Goal: Navigation & Orientation: Find specific page/section

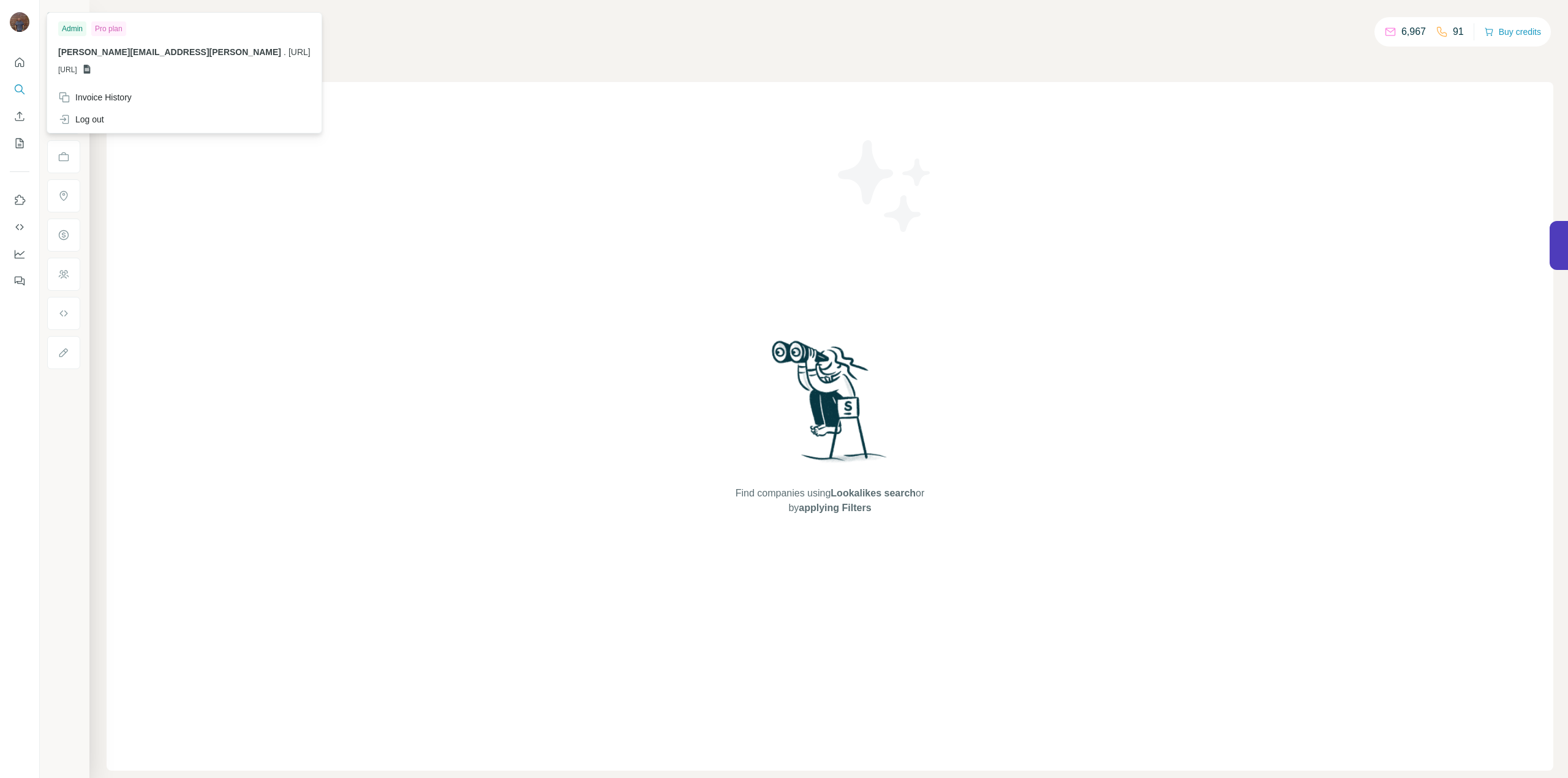
click at [22, 23] on img at bounding box center [20, 22] width 20 height 20
click at [23, 20] on img at bounding box center [20, 22] width 20 height 20
click at [11, 63] on button "Quick start" at bounding box center [20, 62] width 20 height 22
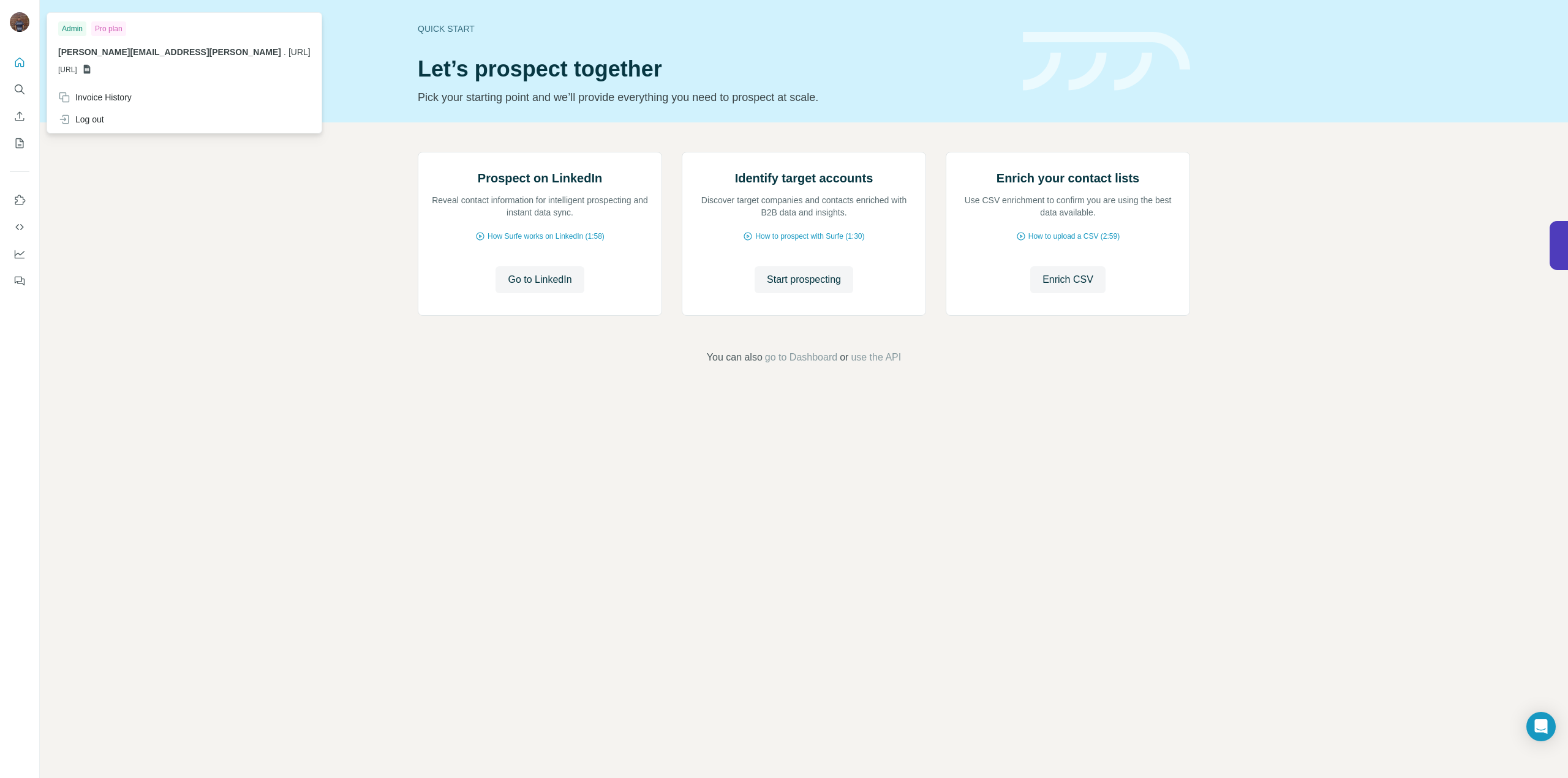
click at [301, 259] on div "Prospect on LinkedIn Reveal contact information for intelligent prospecting and…" at bounding box center [803, 259] width 1528 height 272
click at [12, 25] on img at bounding box center [20, 22] width 20 height 20
click at [100, 27] on div "Pro plan" at bounding box center [109, 28] width 35 height 15
click at [77, 27] on div "Admin" at bounding box center [73, 28] width 28 height 15
click at [77, 30] on div "Admin" at bounding box center [73, 28] width 28 height 15
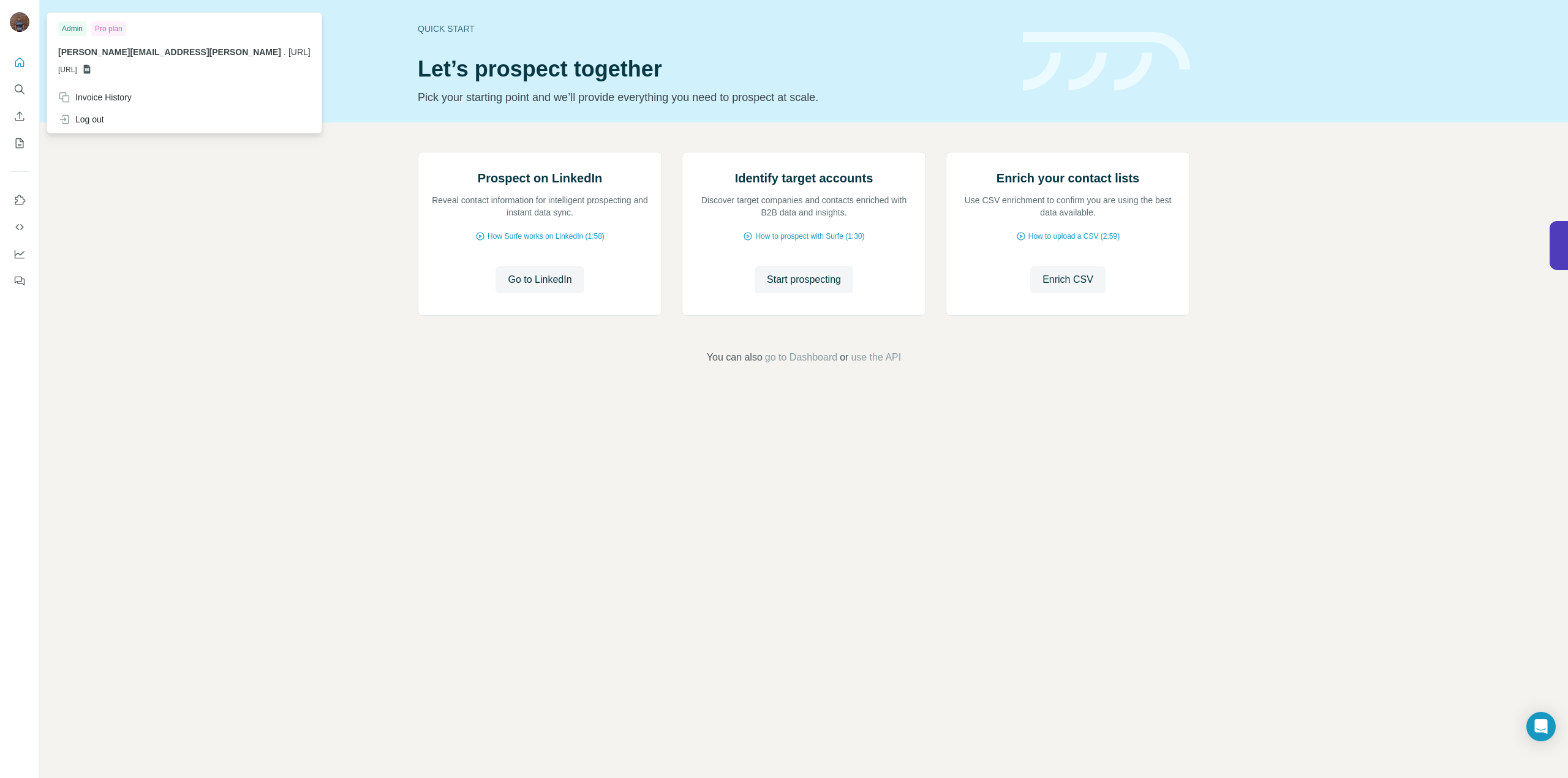
click at [31, 24] on div at bounding box center [21, 23] width 35 height 40
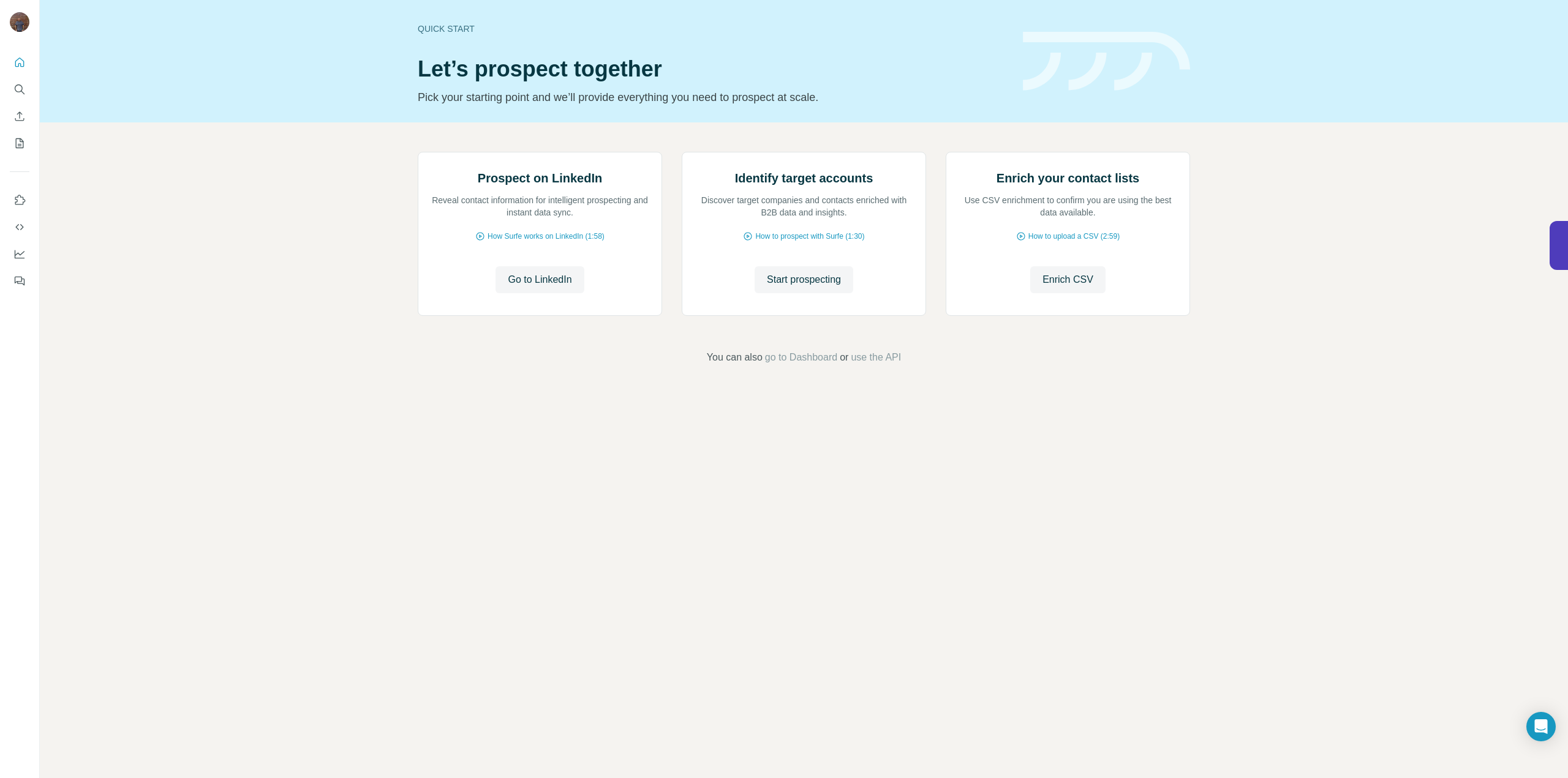
click at [16, 23] on img at bounding box center [20, 22] width 20 height 20
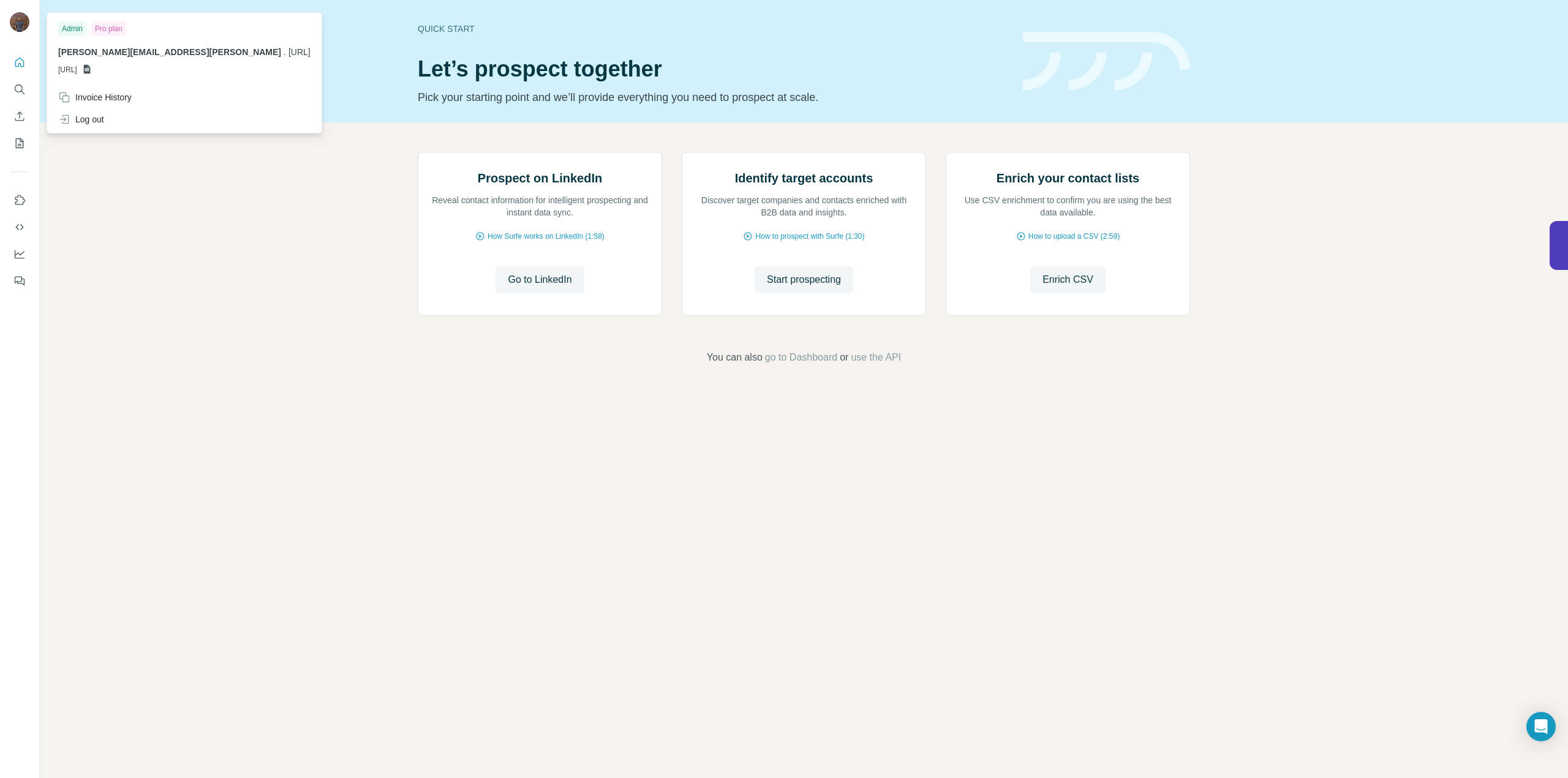
click at [119, 34] on div "Pro plan" at bounding box center [109, 28] width 35 height 15
click at [106, 29] on div "Pro plan" at bounding box center [109, 28] width 35 height 15
click at [90, 27] on div "Admin Pro plan" at bounding box center [185, 28] width 252 height 15
click at [1, 70] on div at bounding box center [20, 168] width 39 height 248
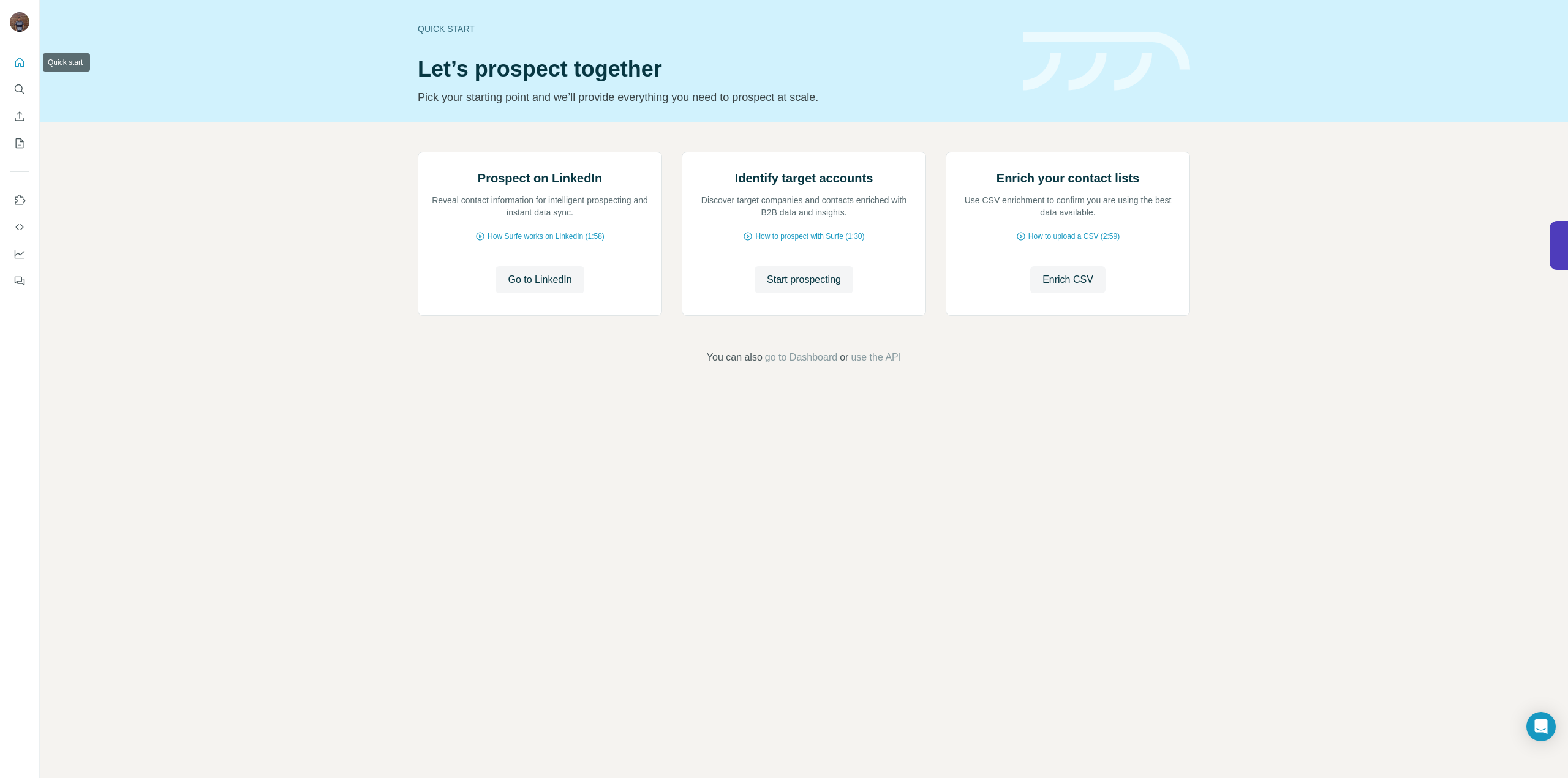
click at [11, 70] on button "Quick start" at bounding box center [20, 62] width 20 height 22
click at [19, 199] on icon "Use Surfe on LinkedIn" at bounding box center [19, 199] width 12 height 12
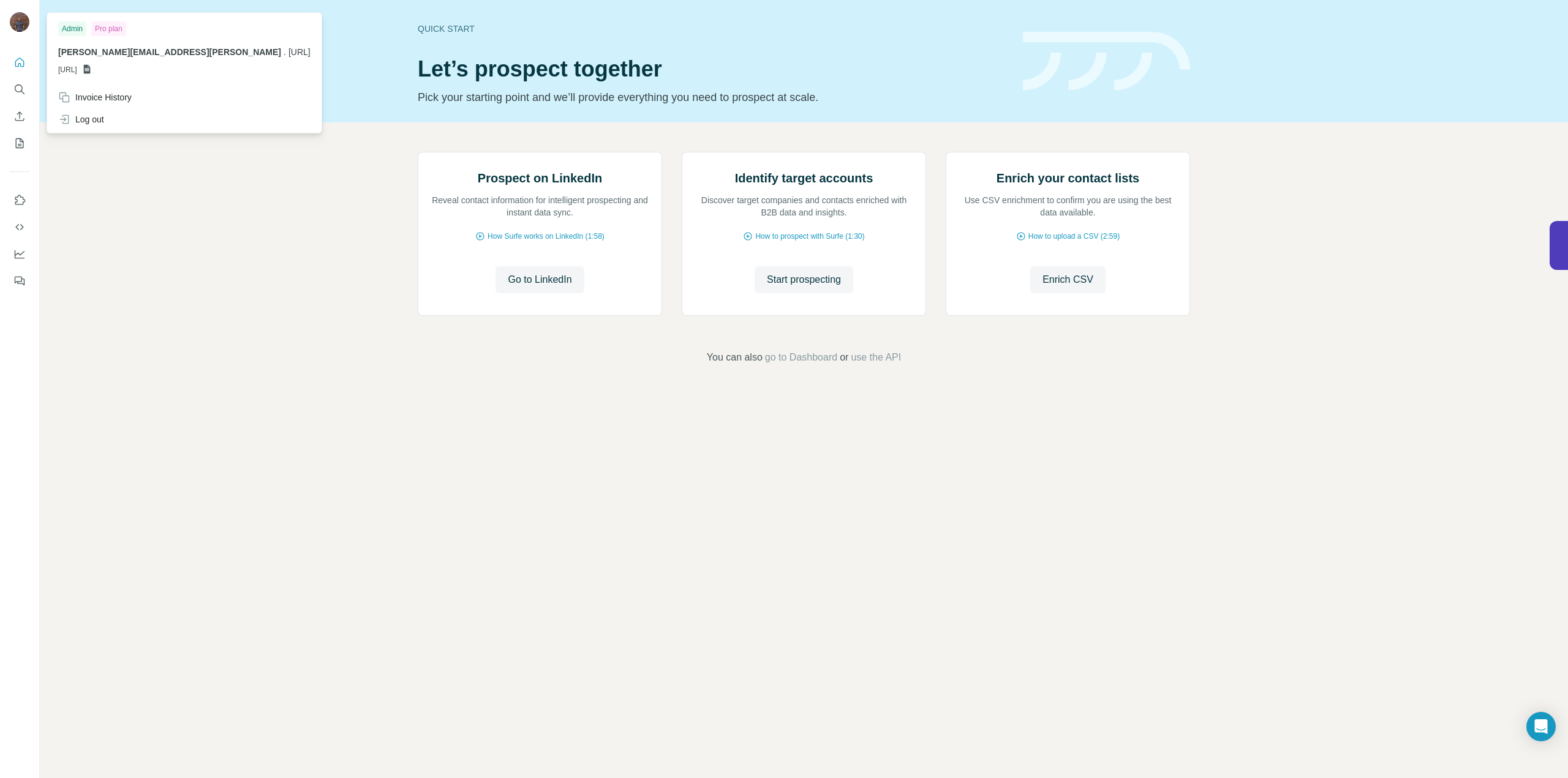
click at [24, 27] on img at bounding box center [20, 22] width 20 height 20
drag, startPoint x: 62, startPoint y: 27, endPoint x: 100, endPoint y: 35, distance: 38.8
click at [66, 27] on div "Admin" at bounding box center [73, 28] width 28 height 15
click at [104, 35] on div "Pro plan" at bounding box center [109, 28] width 35 height 15
click at [77, 68] on span "[URL]" at bounding box center [68, 70] width 19 height 11
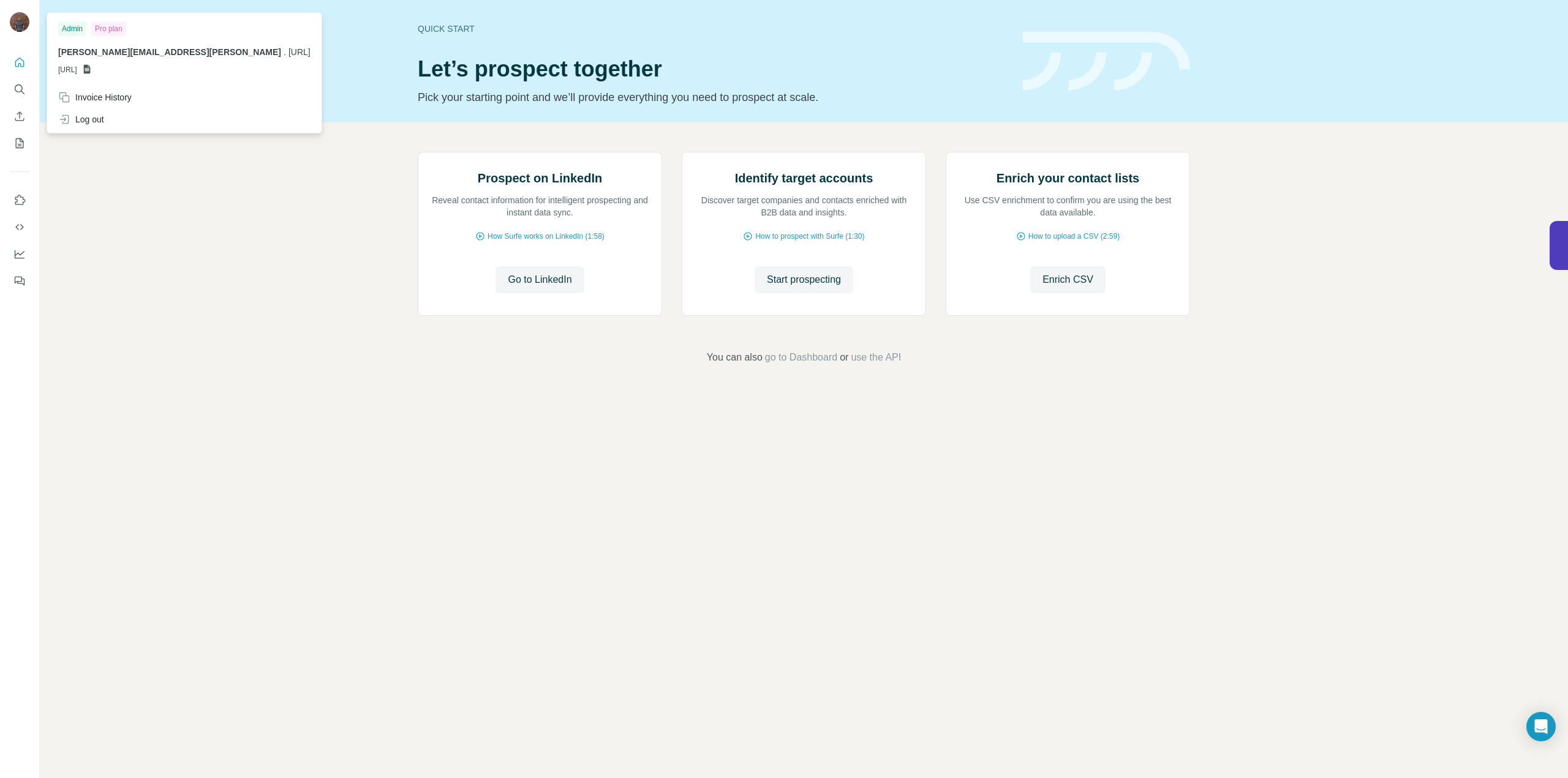
click at [520, 54] on div "Quick start Let’s prospect together Pick your starting point and we’ll provide …" at bounding box center [712, 61] width 590 height 89
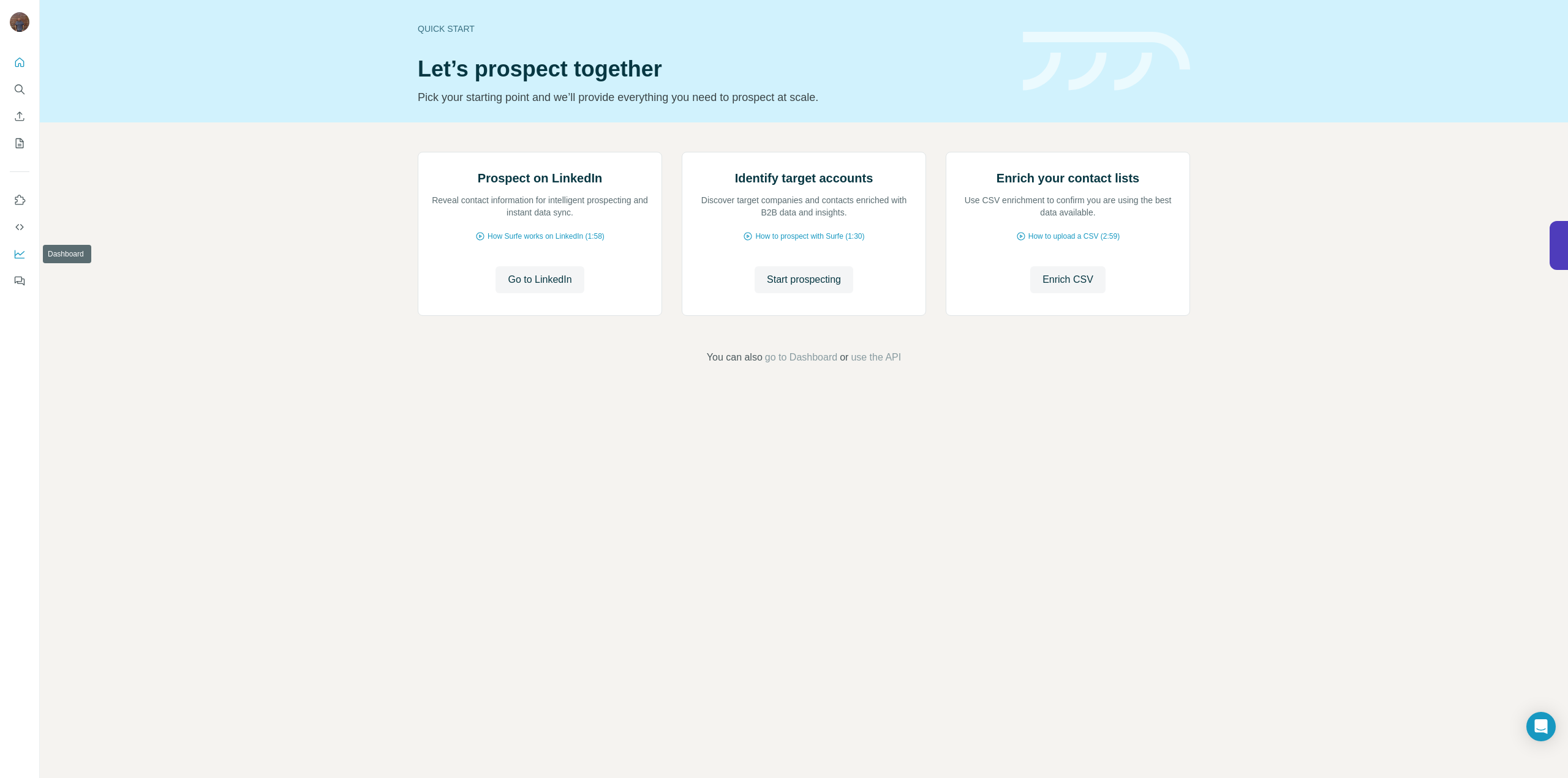
click at [19, 246] on button "Dashboard" at bounding box center [20, 254] width 20 height 22
